Goal: Navigation & Orientation: Find specific page/section

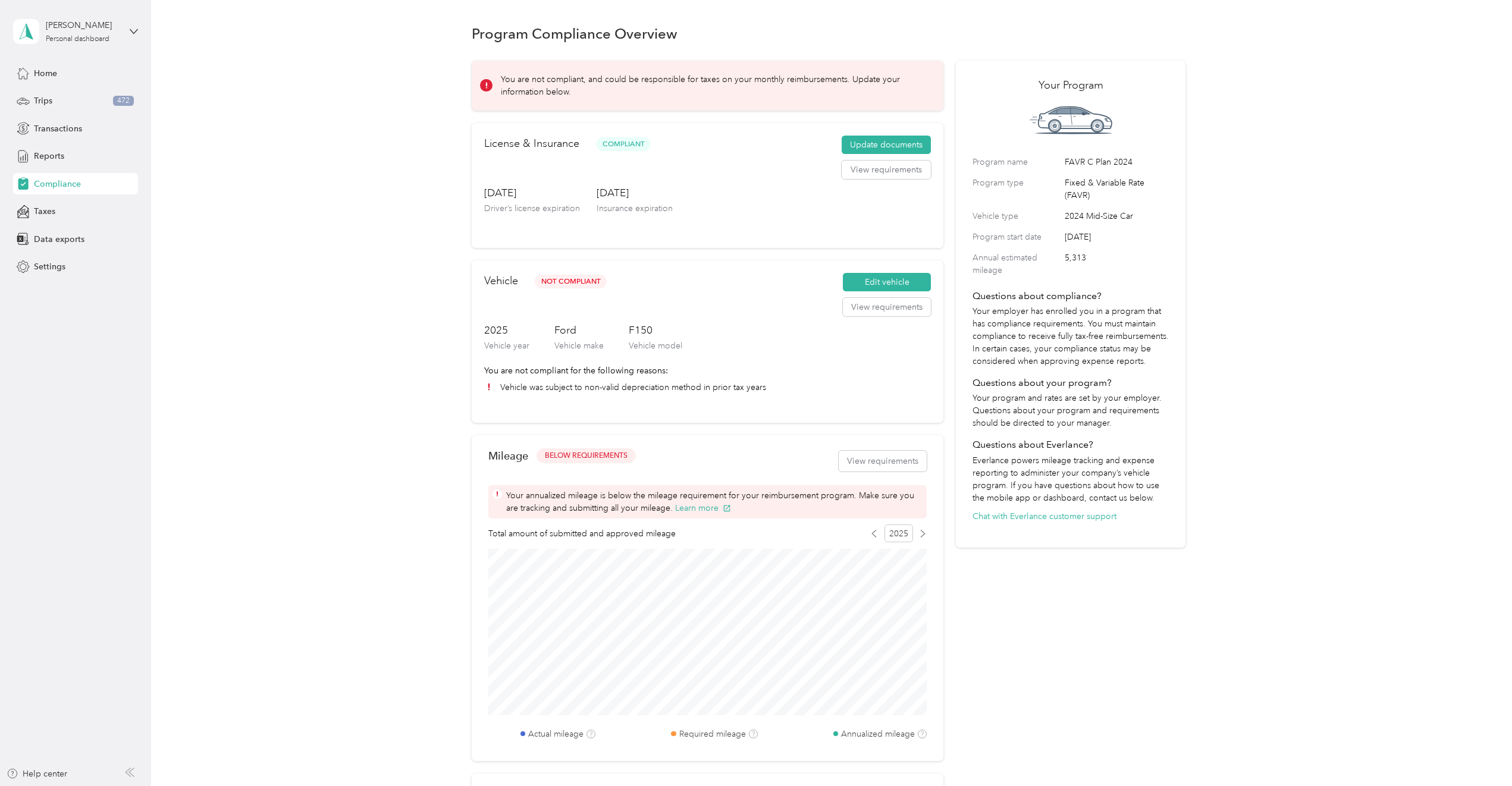
scroll to position [59, 0]
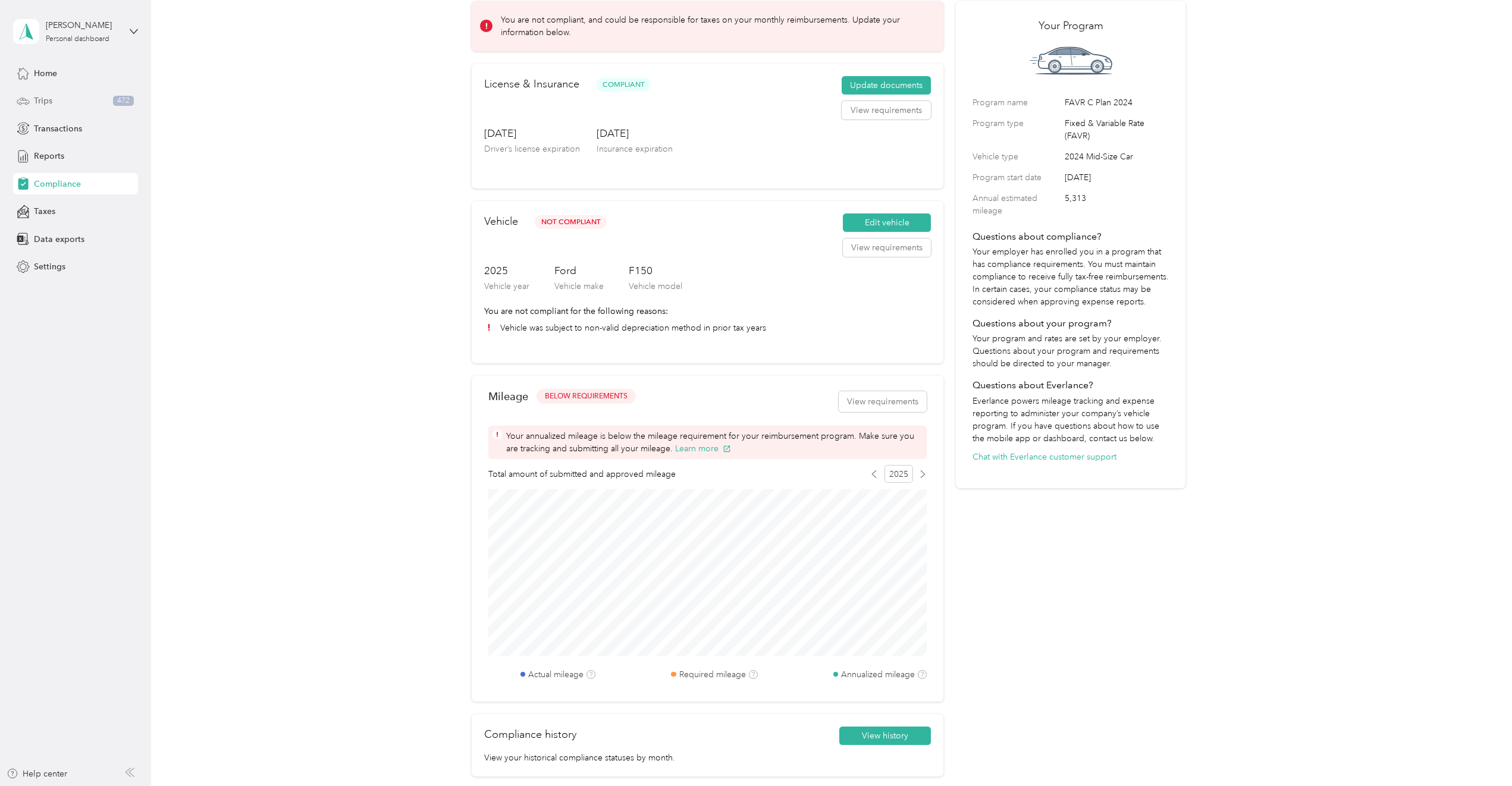
click at [92, 107] on div "Trips 472" at bounding box center [76, 100] width 125 height 21
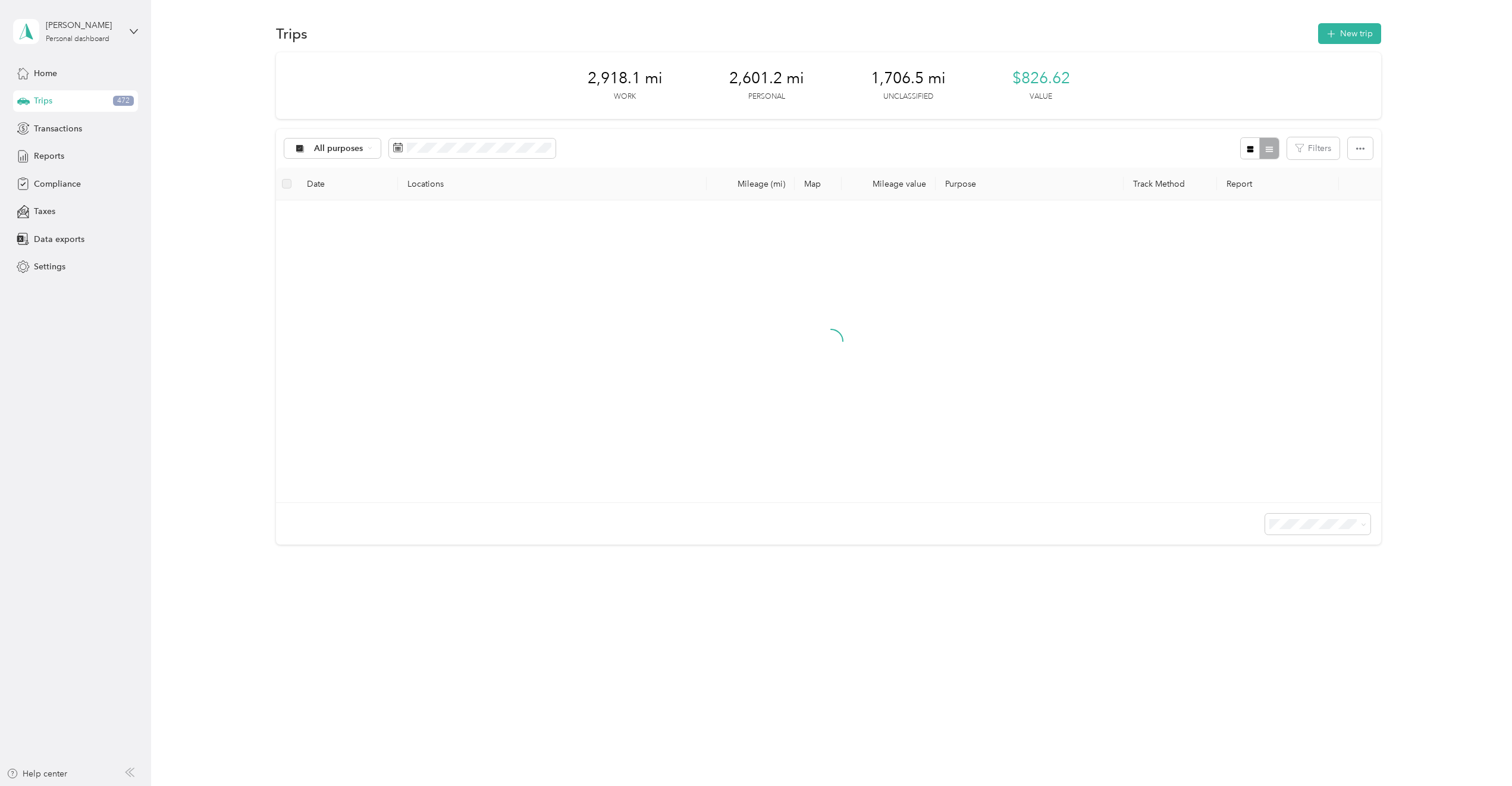
click at [65, 84] on div "Home Trips 472 Transactions Reports Compliance Taxes Data exports Settings" at bounding box center [76, 170] width 125 height 215
click at [64, 75] on div "Home" at bounding box center [76, 73] width 125 height 21
